Goal: Task Accomplishment & Management: Manage account settings

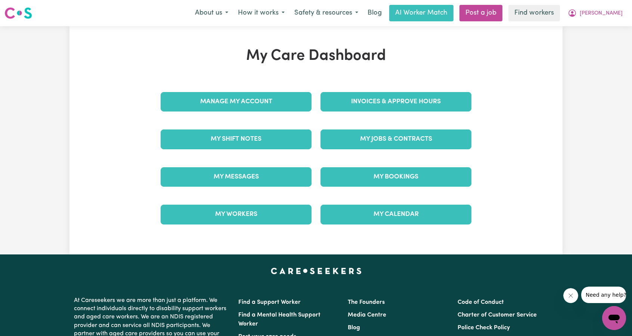
click at [368, 112] on div "Invoices & Approve Hours" at bounding box center [396, 101] width 160 height 37
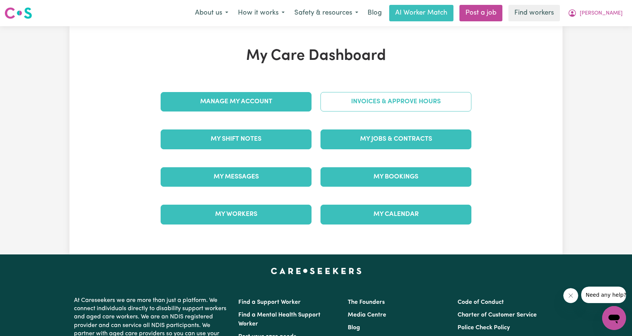
click at [371, 108] on link "Invoices & Approve Hours" at bounding box center [396, 101] width 151 height 19
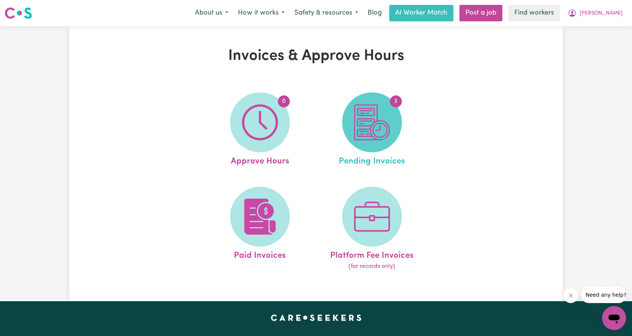
click at [372, 120] on img at bounding box center [372, 122] width 36 height 36
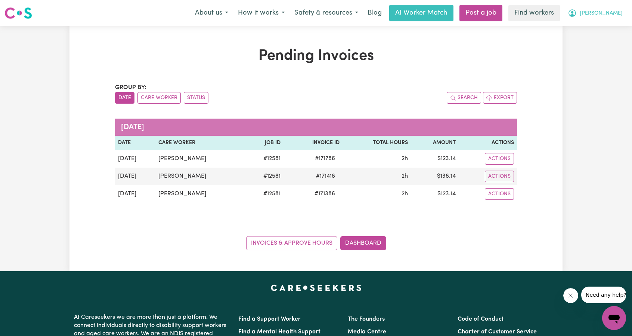
click at [611, 10] on span "[PERSON_NAME]" at bounding box center [601, 13] width 43 height 8
click at [599, 44] on link "Logout" at bounding box center [597, 43] width 59 height 14
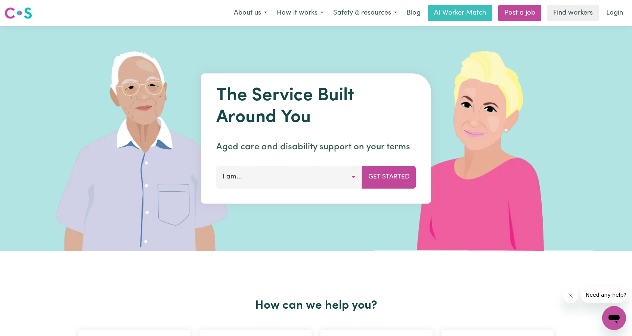
click at [615, 18] on link "Login" at bounding box center [615, 13] width 26 height 16
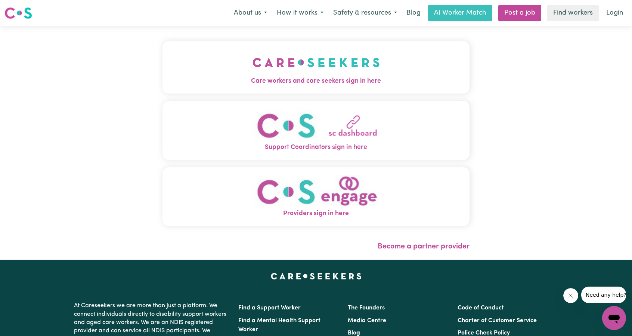
click at [253, 69] on img "Care workers and care seekers sign in here" at bounding box center [316, 63] width 127 height 28
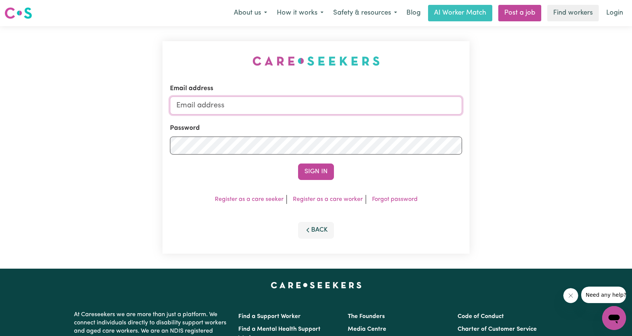
click at [329, 106] on input "Email address" at bounding box center [316, 105] width 292 height 18
drag, startPoint x: 213, startPoint y: 110, endPoint x: 370, endPoint y: 122, distance: 157.0
click at [366, 122] on form "Email address [EMAIL_ADDRESS][PERSON_NAME][DOMAIN_NAME] Password Sign In" at bounding box center [316, 132] width 292 height 96
type input "[EMAIL_ADDRESS][DOMAIN_NAME]"
click at [320, 172] on button "Sign In" at bounding box center [316, 171] width 36 height 16
